Goal: Book appointment/travel/reservation

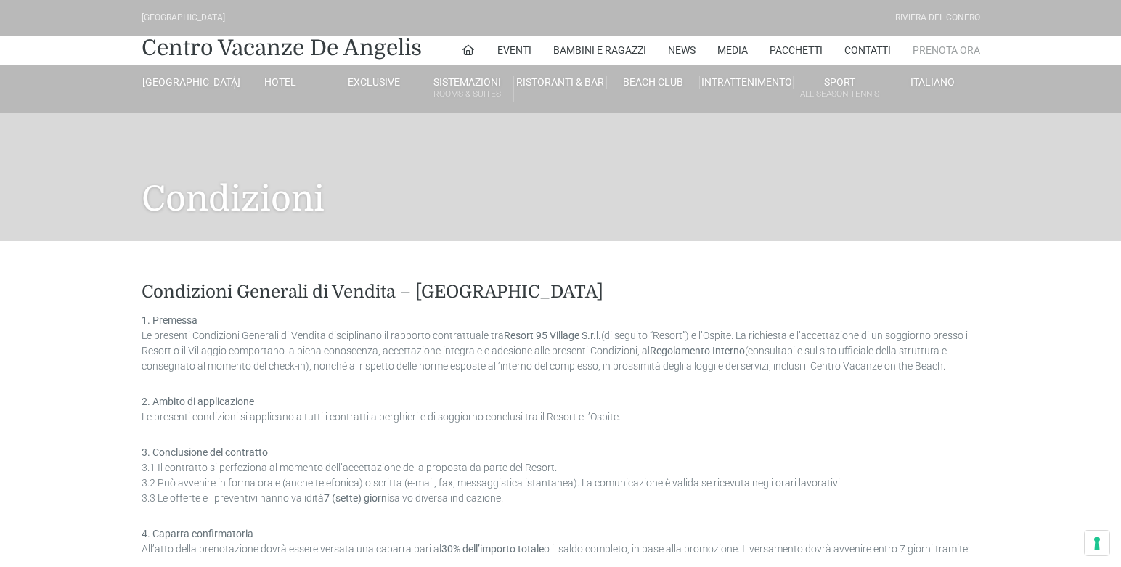
click at [950, 53] on link "Prenota Ora" at bounding box center [947, 50] width 68 height 29
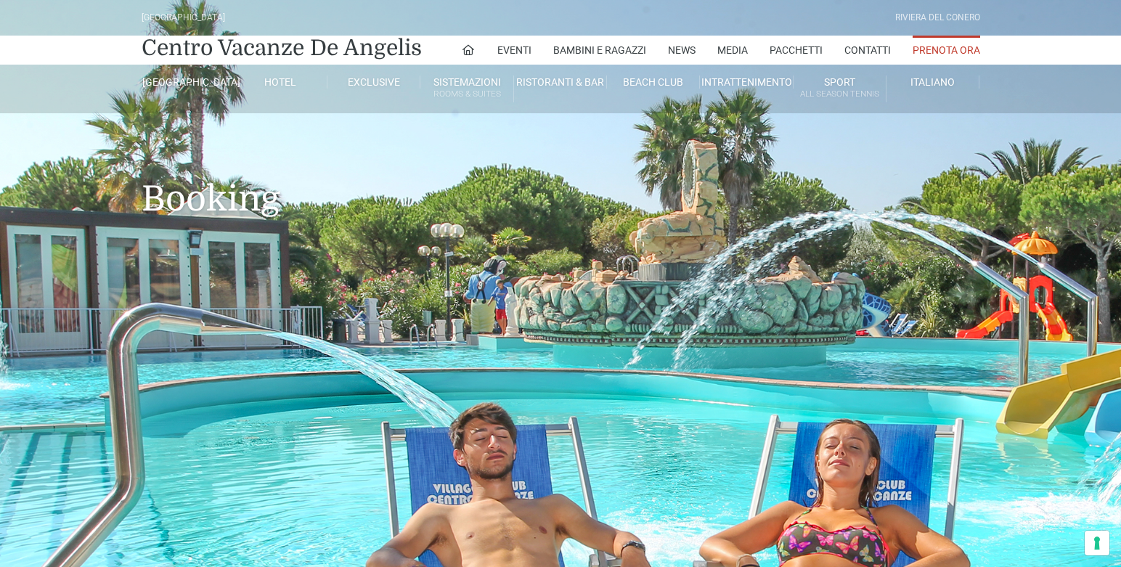
click at [952, 51] on link "Prenota Ora" at bounding box center [947, 50] width 68 height 29
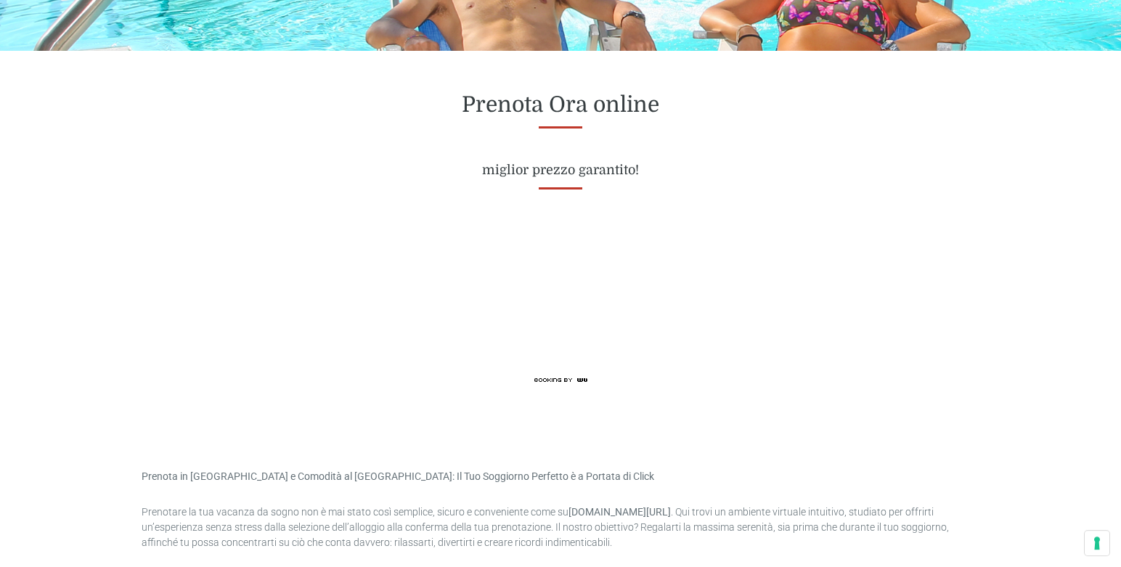
scroll to position [592, 0]
